Goal: Information Seeking & Learning: Learn about a topic

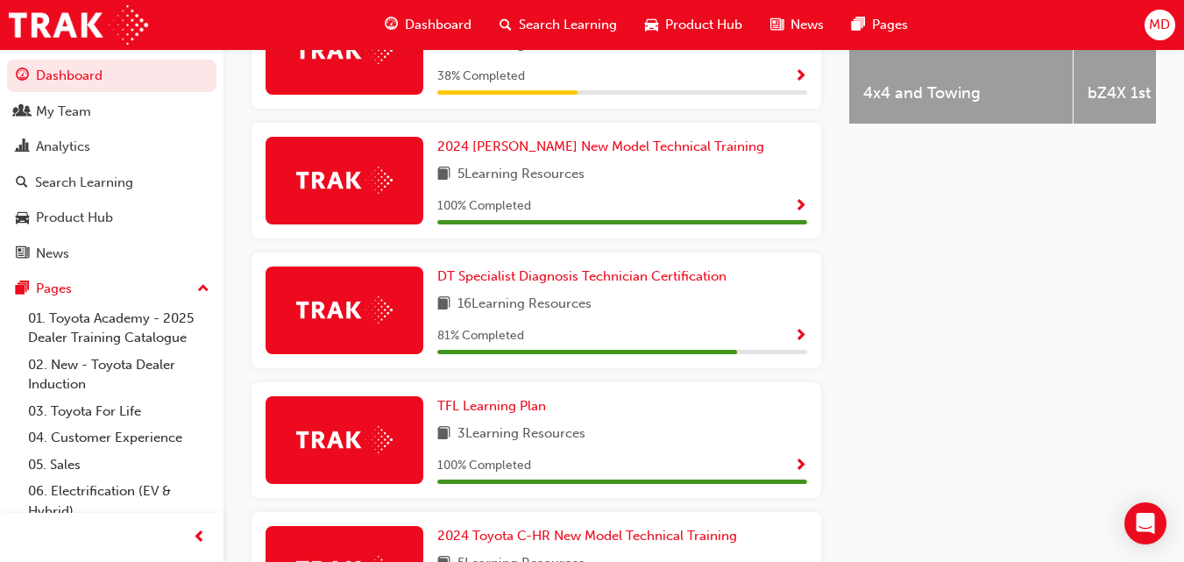
scroll to position [831, 0]
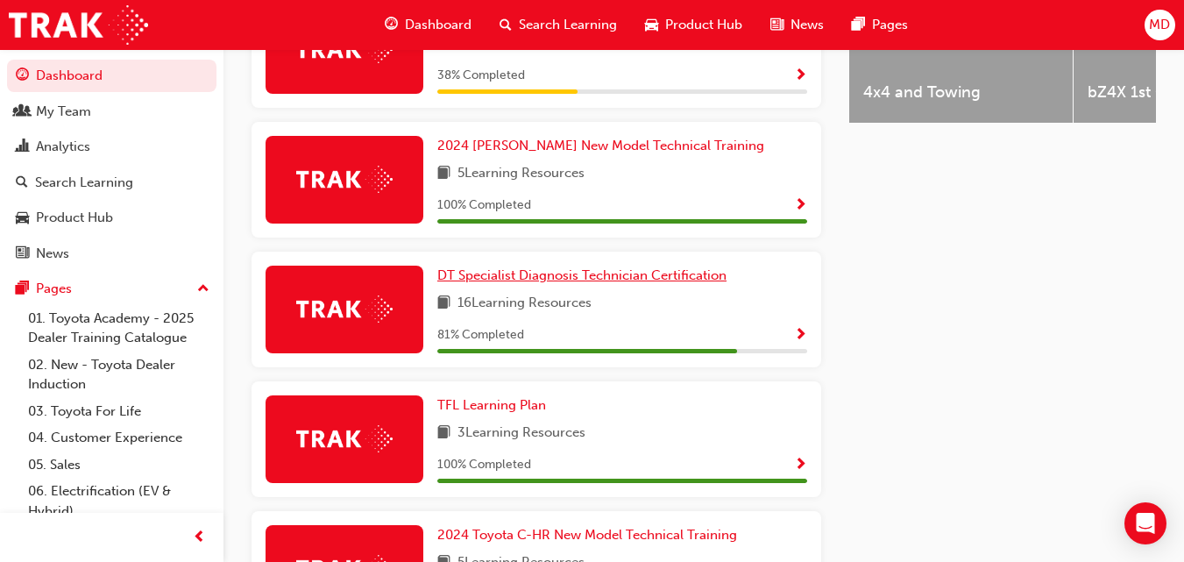
click at [651, 279] on span "DT Specialist Diagnosis Technician Certification" at bounding box center [581, 275] width 289 height 16
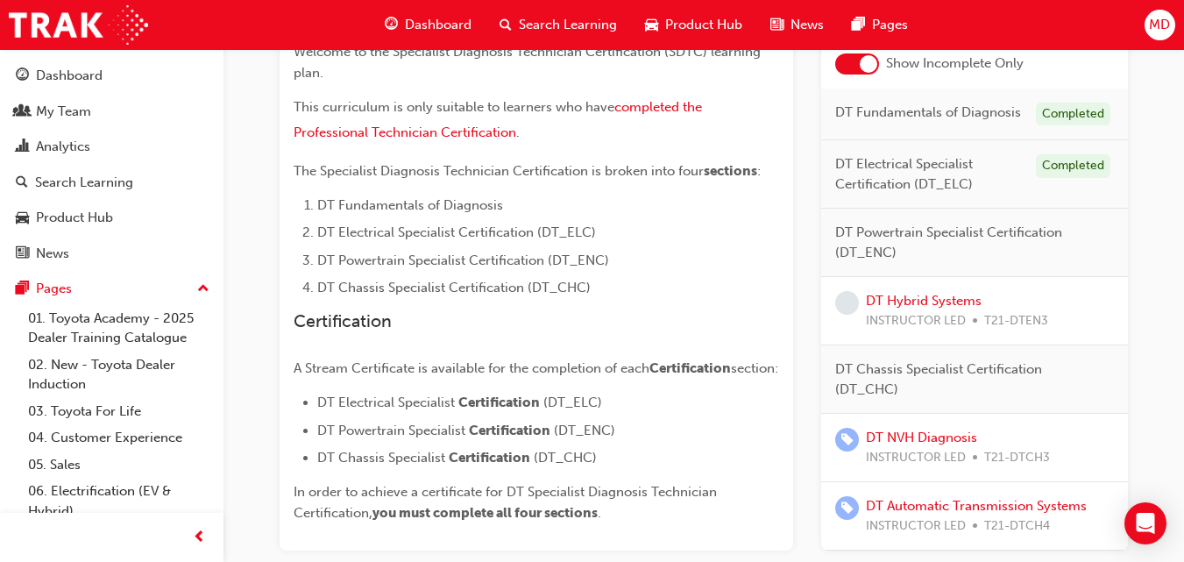
scroll to position [418, 0]
click at [845, 316] on span "learningRecordVerb_NONE-icon" at bounding box center [847, 305] width 24 height 24
click at [896, 310] on link "DT Hybrid Systems" at bounding box center [924, 303] width 116 height 16
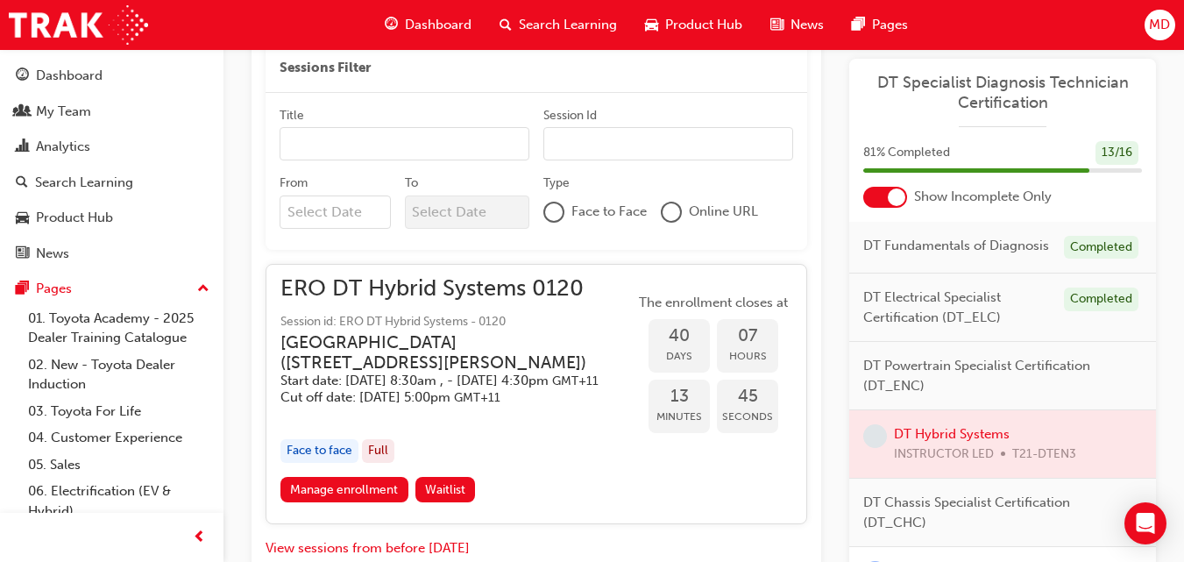
scroll to position [878, 0]
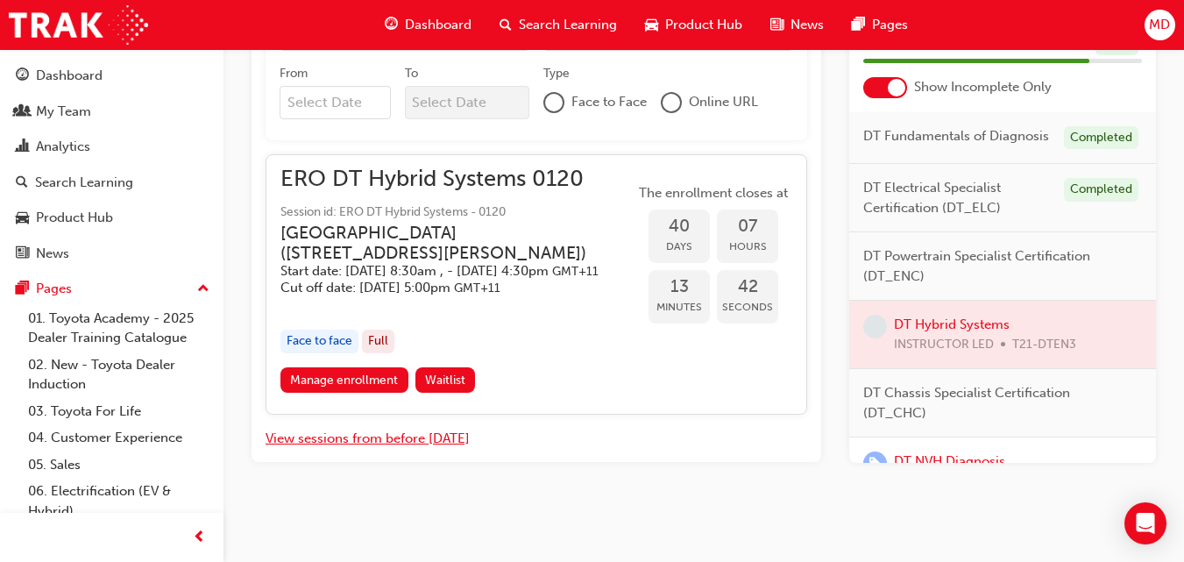
click at [445, 434] on button "View sessions from before [DATE]" at bounding box center [368, 439] width 204 height 20
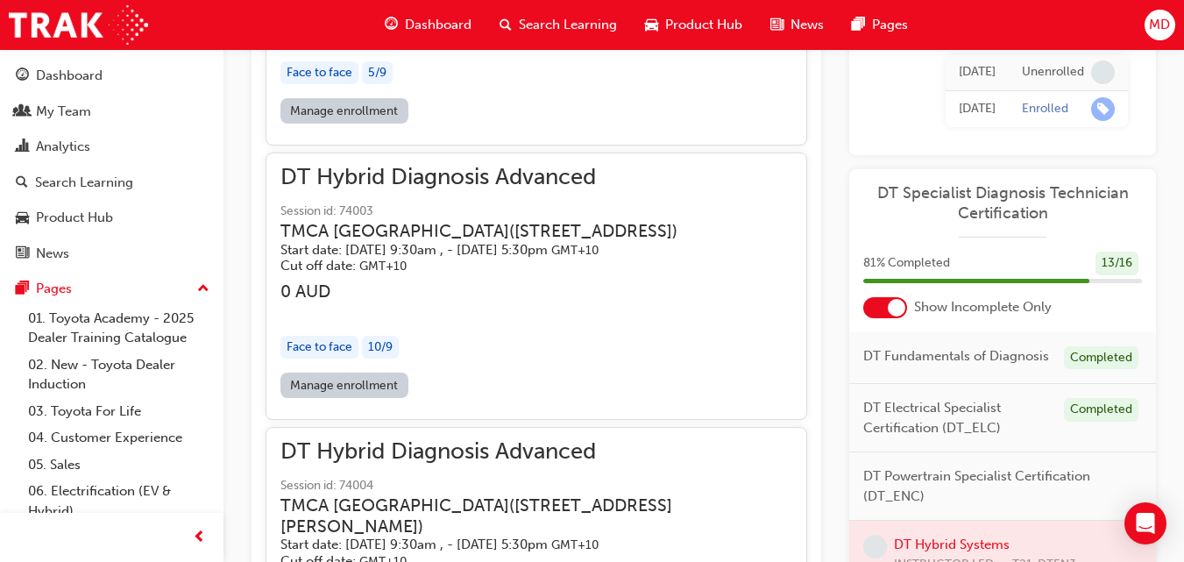
scroll to position [6980, 0]
